Goal: Task Accomplishment & Management: Manage account settings

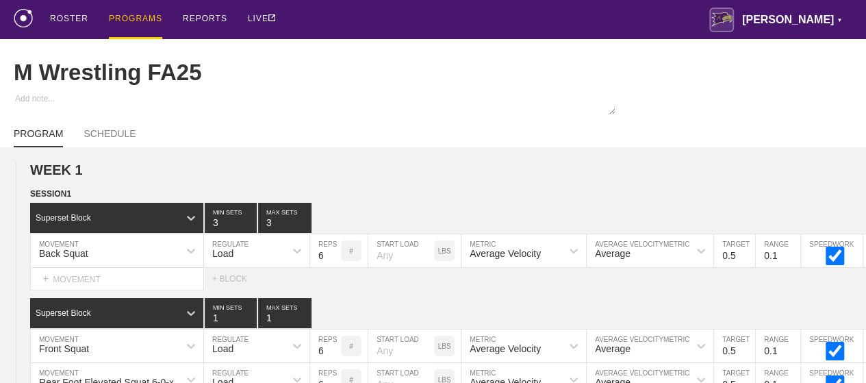
click at [140, 18] on div "PROGRAMS" at bounding box center [135, 19] width 53 height 39
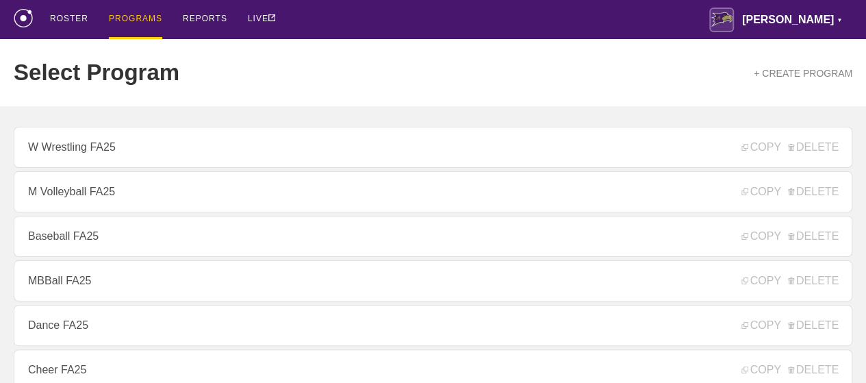
scroll to position [274, 0]
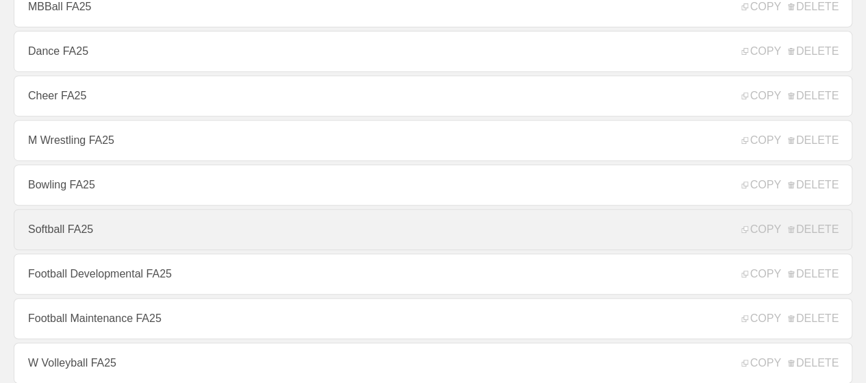
click at [74, 238] on link "Softball FA25" at bounding box center [433, 229] width 839 height 41
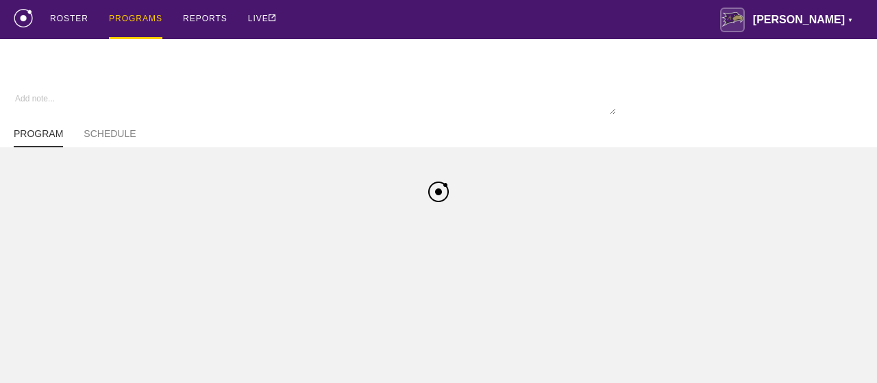
type textarea "x"
type input "Softball FA25"
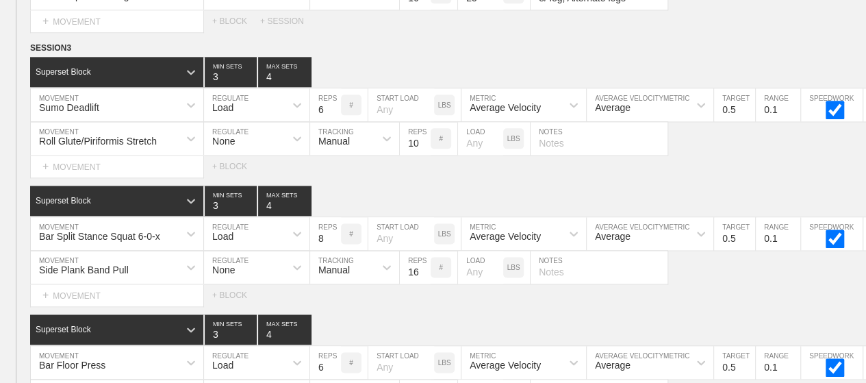
scroll to position [9021, 0]
